Goal: Task Accomplishment & Management: Use online tool/utility

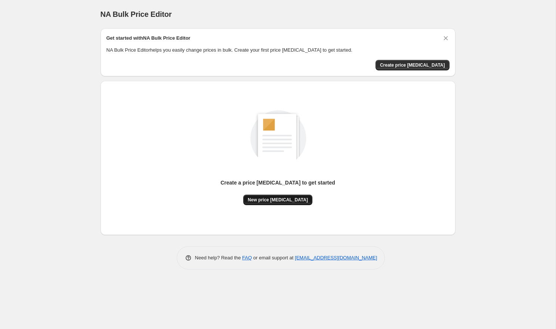
click at [255, 199] on span "New price [MEDICAL_DATA]" at bounding box center [278, 200] width 60 height 6
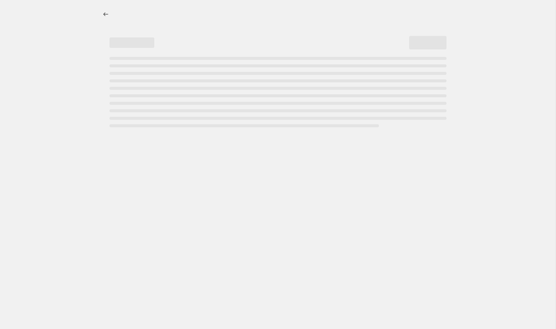
select select "percentage"
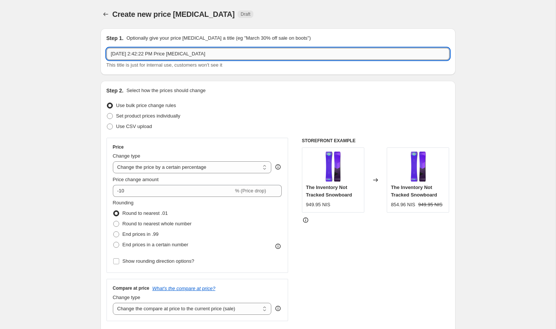
click at [246, 52] on input "[DATE] 2:42:22 PM Price [MEDICAL_DATA]" at bounding box center [278, 54] width 343 height 12
click at [117, 55] on input "[DATE] 2:42:22 PM Price [MEDICAL_DATA]" at bounding box center [278, 54] width 343 height 12
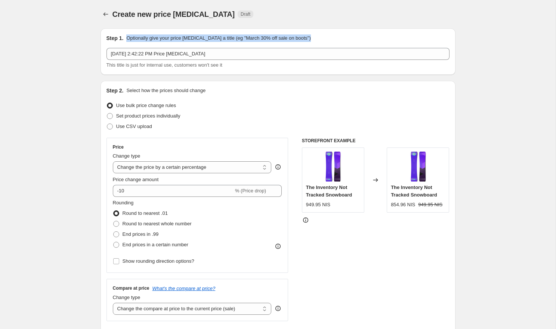
drag, startPoint x: 127, startPoint y: 38, endPoint x: 141, endPoint y: 43, distance: 15.6
click at [141, 43] on div "Step 1. Optionally give your price [MEDICAL_DATA] a title (eg "March 30% off sa…" at bounding box center [278, 51] width 343 height 34
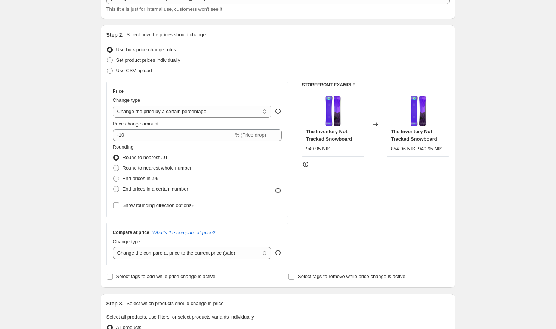
scroll to position [52, 0]
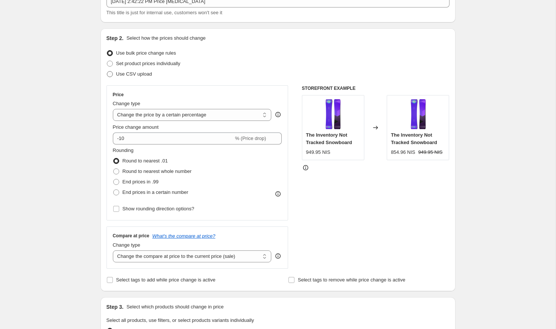
click at [126, 75] on span "Use CSV upload" at bounding box center [134, 74] width 36 height 6
click at [107, 71] on input "Use CSV upload" at bounding box center [107, 71] width 0 height 0
radio input "true"
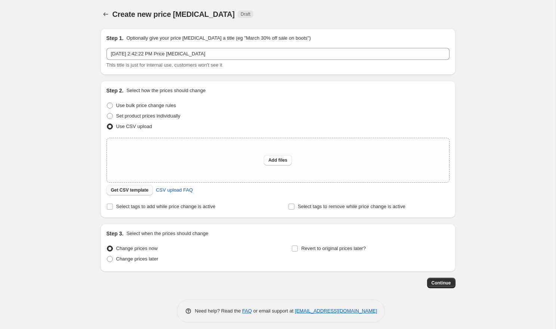
click at [132, 192] on span "Get CSV template" at bounding box center [130, 190] width 38 height 6
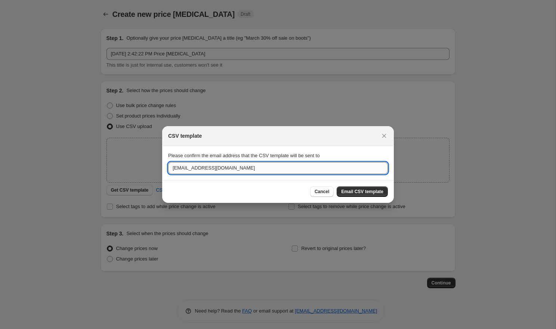
click at [283, 169] on input "[EMAIL_ADDRESS][DOMAIN_NAME]" at bounding box center [278, 168] width 220 height 12
type input "[EMAIL_ADDRESS][DOMAIN_NAME]"
click at [377, 187] on button "Email CSV template" at bounding box center [362, 191] width 51 height 10
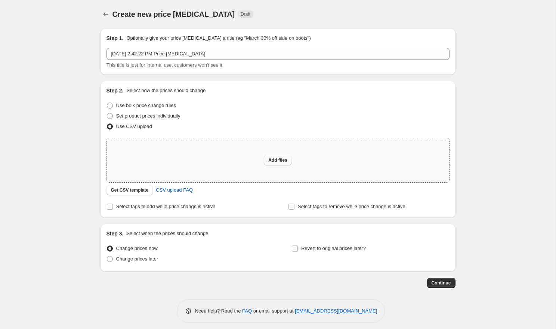
scroll to position [5, 0]
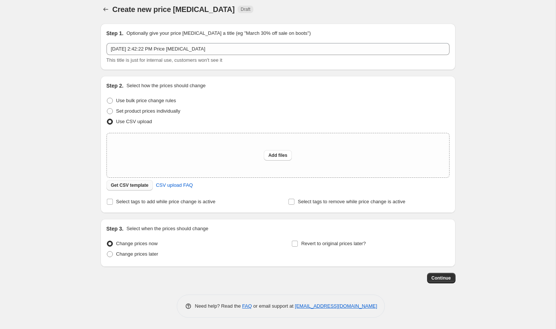
click at [131, 186] on span "Get CSV template" at bounding box center [130, 185] width 38 height 6
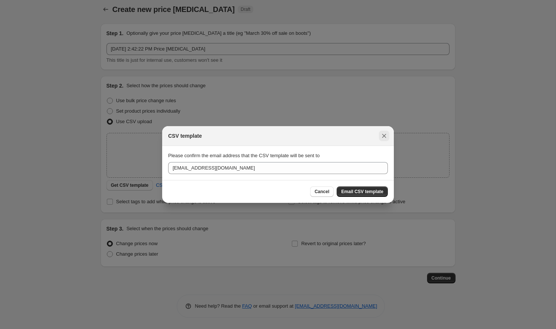
click at [382, 138] on icon "Close" at bounding box center [384, 135] width 7 height 7
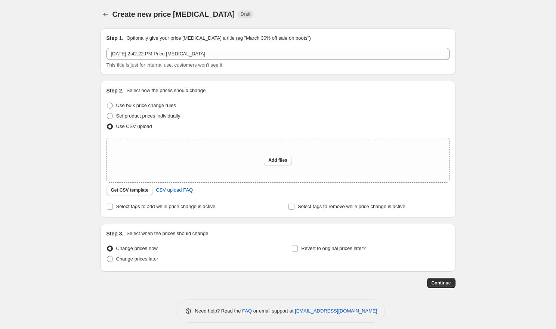
scroll to position [5, 0]
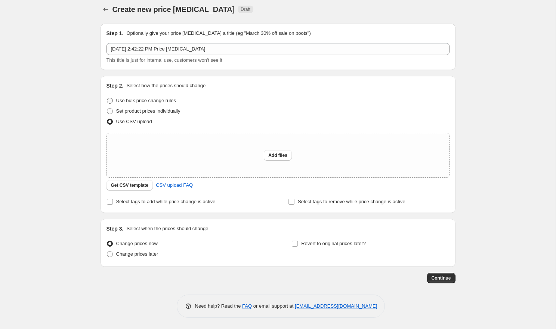
click at [140, 102] on span "Use bulk price change rules" at bounding box center [146, 101] width 60 height 6
click at [107, 98] on input "Use bulk price change rules" at bounding box center [107, 98] width 0 height 0
radio input "true"
select select "percentage"
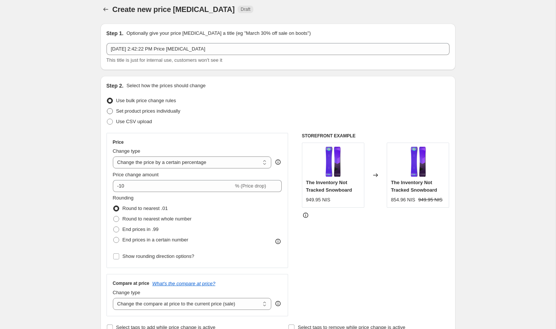
click at [147, 111] on span "Set product prices individually" at bounding box center [148, 111] width 64 height 6
click at [107, 108] on input "Set product prices individually" at bounding box center [107, 108] width 0 height 0
radio input "true"
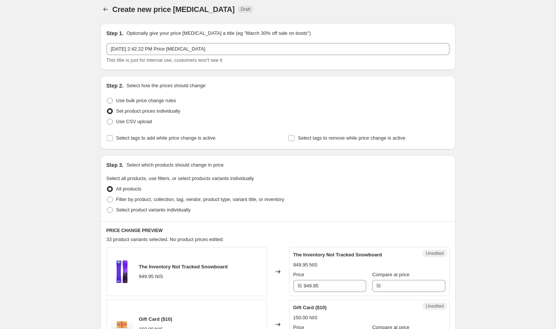
click at [137, 144] on div "Step 2. Select how the prices should change Use bulk price change rules Set pro…" at bounding box center [278, 112] width 355 height 73
click at [130, 132] on div "Step 2. Select how the prices should change Use bulk price change rules Set pro…" at bounding box center [278, 112] width 343 height 61
click at [134, 127] on div "Step 2. Select how the prices should change Use bulk price change rules Set pro…" at bounding box center [278, 112] width 343 height 61
click at [148, 127] on div "Step 2. Select how the prices should change Use bulk price change rules Set pro…" at bounding box center [278, 112] width 343 height 61
click at [160, 104] on span "Use bulk price change rules" at bounding box center [146, 100] width 60 height 7
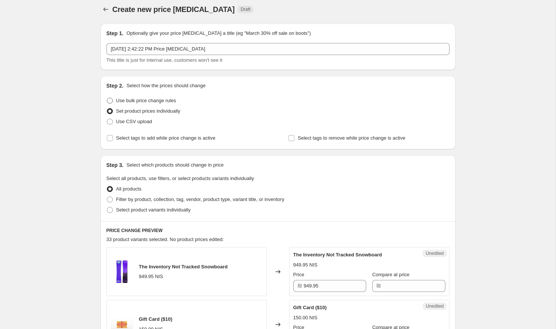
click at [107, 98] on input "Use bulk price change rules" at bounding box center [107, 98] width 0 height 0
radio input "true"
select select "percentage"
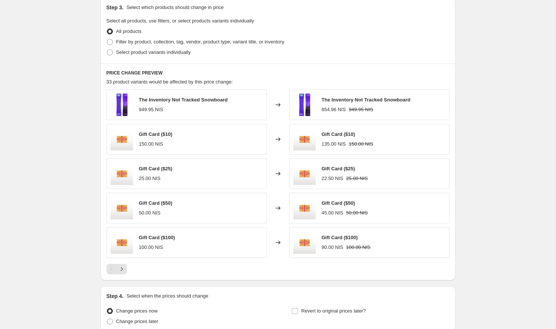
scroll to position [419, 0]
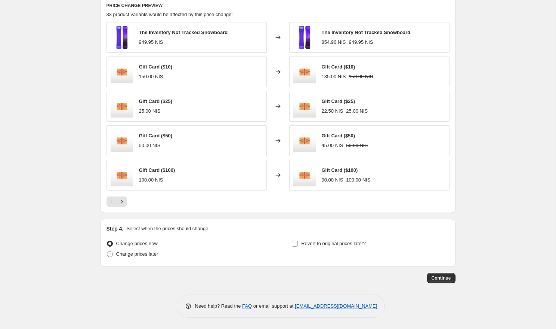
click at [305, 246] on span "Revert to original prices later?" at bounding box center [333, 243] width 65 height 7
click at [298, 246] on input "Revert to original prices later?" at bounding box center [295, 243] width 6 height 6
checkbox input "true"
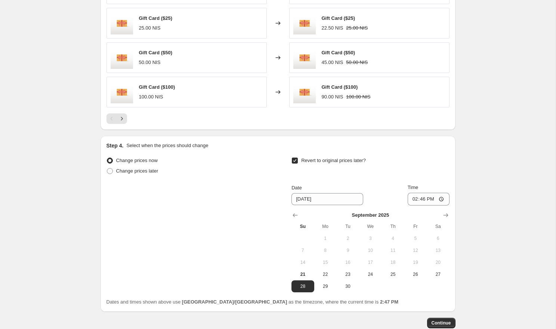
scroll to position [526, 0]
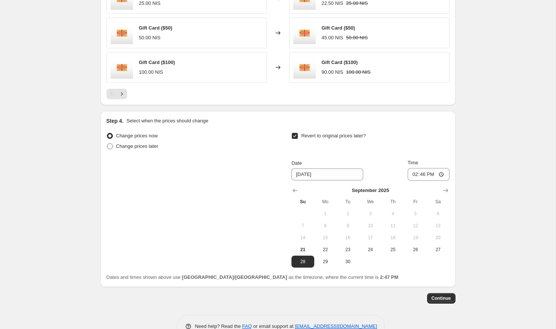
click at [135, 147] on span "Change prices later" at bounding box center [137, 146] width 42 height 6
click at [107, 144] on input "Change prices later" at bounding box center [107, 143] width 0 height 0
radio input "true"
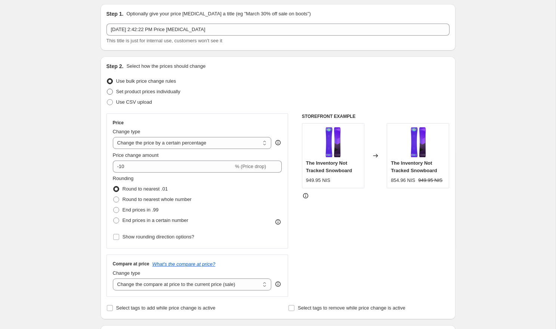
scroll to position [25, 0]
click at [151, 93] on span "Set product prices individually" at bounding box center [148, 91] width 64 height 6
click at [107, 88] on input "Set product prices individually" at bounding box center [107, 88] width 0 height 0
radio input "true"
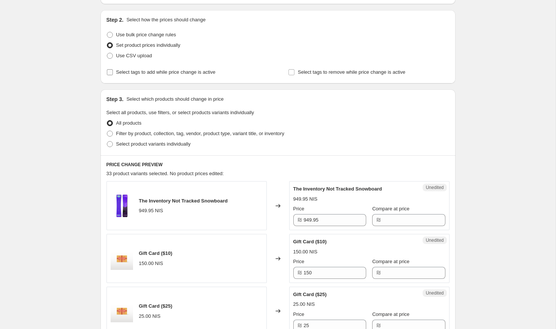
scroll to position [77, 0]
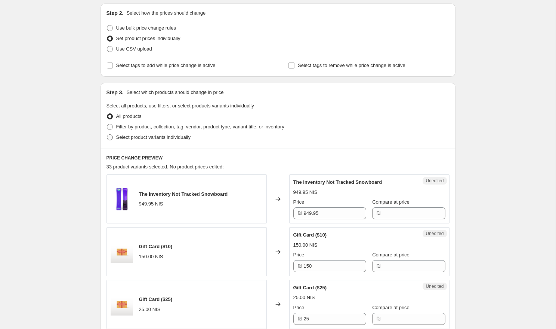
click at [144, 136] on span "Select product variants individually" at bounding box center [153, 137] width 74 height 6
click at [107, 135] on input "Select product variants individually" at bounding box center [107, 134] width 0 height 0
radio input "true"
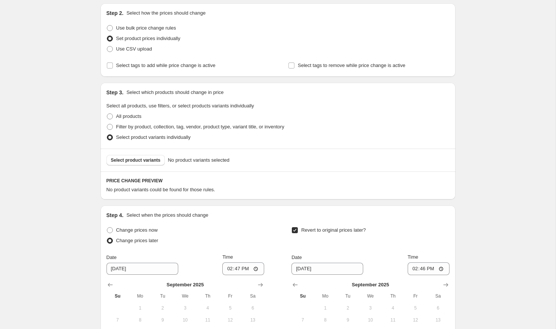
click at [157, 119] on div "All products" at bounding box center [278, 116] width 343 height 10
click at [157, 124] on span "Filter by product, collection, tag, vendor, product type, variant title, or inv…" at bounding box center [200, 127] width 168 height 6
click at [107, 124] on input "Filter by product, collection, tag, vendor, product type, variant title, or inv…" at bounding box center [107, 124] width 0 height 0
radio input "true"
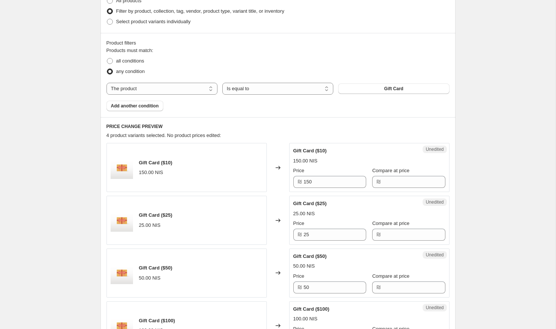
scroll to position [185, 0]
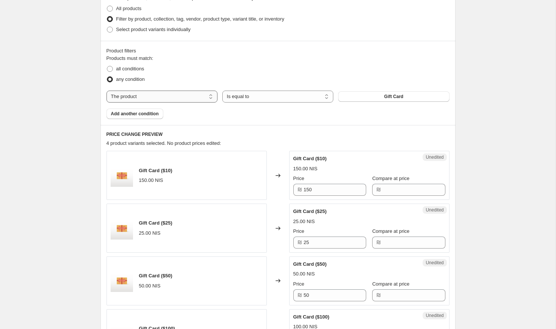
click at [143, 101] on select "The product The product's collection The product's tag The product's vendor The…" at bounding box center [162, 96] width 111 height 12
click at [107, 90] on select "The product The product's collection The product's tag The product's vendor The…" at bounding box center [162, 96] width 111 height 12
click at [394, 97] on span "Gift Card" at bounding box center [393, 96] width 19 height 6
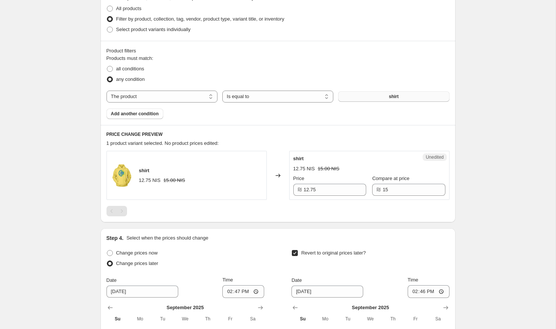
click at [381, 102] on div "The product The product's collection The product's tag The product's vendor The…" at bounding box center [278, 96] width 343 height 12
click at [381, 96] on button "shirt" at bounding box center [393, 96] width 111 height 10
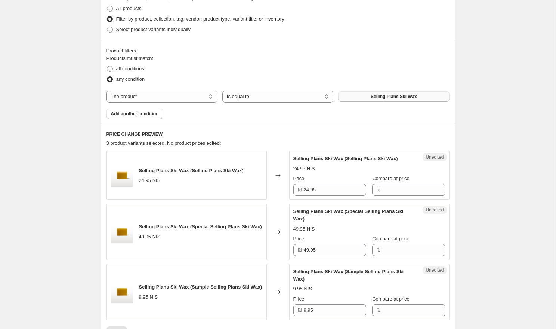
click at [383, 92] on button "Selling Plans Ski Wax" at bounding box center [393, 96] width 111 height 10
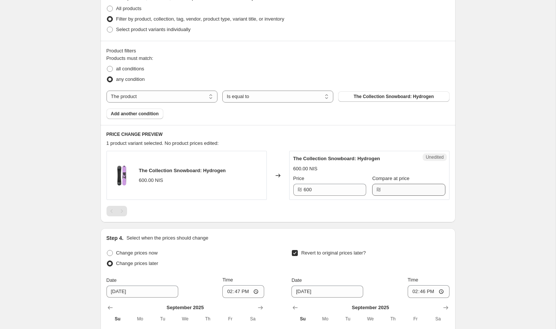
drag, startPoint x: 328, startPoint y: 200, endPoint x: 405, endPoint y: 190, distance: 77.7
click at [405, 190] on div "The Collection Snowboard: Hydrogen 600.00 NIS Changed to Unedited The Collectio…" at bounding box center [278, 183] width 343 height 65
click at [405, 190] on input "Compare at price" at bounding box center [414, 190] width 62 height 12
click at [444, 185] on div "Unedited The Collection Snowboard: Hydrogen 600.00 NIS Price ₪ 600 Compare at p…" at bounding box center [369, 175] width 160 height 49
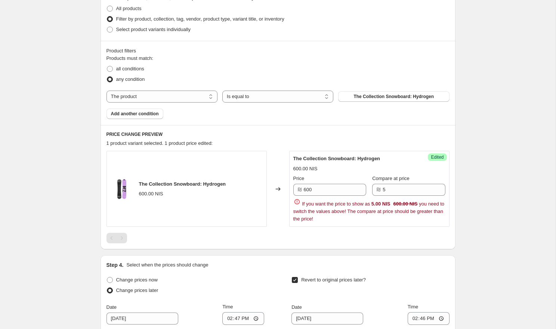
click at [397, 200] on div "5.00 NIS 600.00 NIS" at bounding box center [395, 203] width 46 height 7
click at [397, 191] on input "5" at bounding box center [414, 190] width 62 height 12
type input "650"
click at [402, 224] on div "Step 1. Optionally give your price [MEDICAL_DATA] a title (eg "March 30% off sa…" at bounding box center [275, 142] width 361 height 610
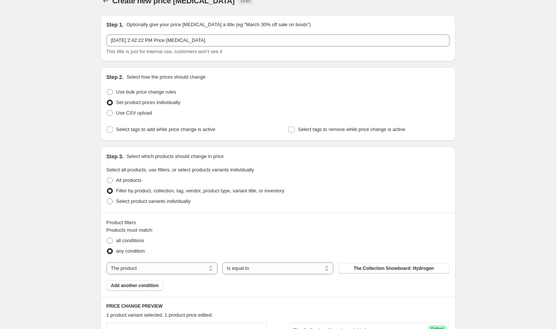
scroll to position [0, 0]
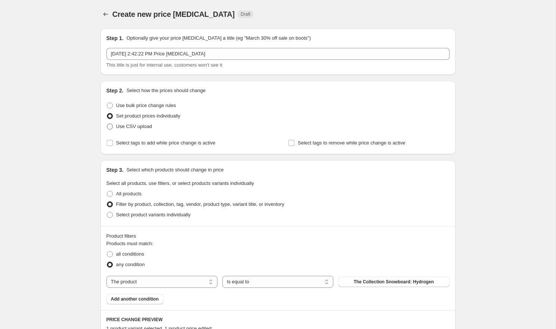
click at [147, 122] on label "Use CSV upload" at bounding box center [130, 126] width 46 height 10
click at [107, 123] on input "Use CSV upload" at bounding box center [107, 123] width 0 height 0
radio input "true"
